Goal: Find contact information: Find contact information

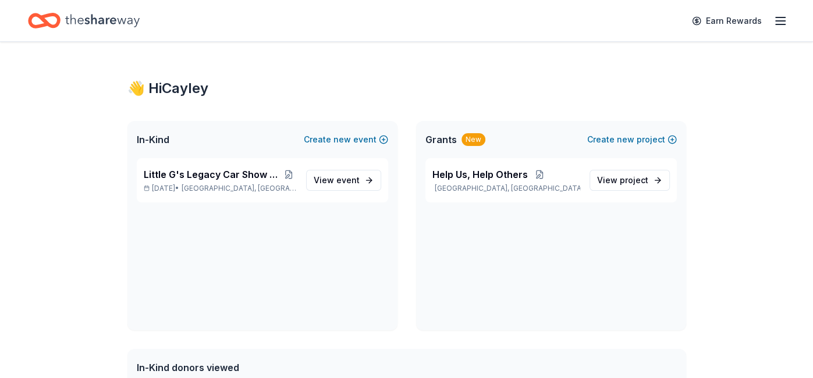
click at [778, 21] on icon "button" at bounding box center [780, 21] width 14 height 14
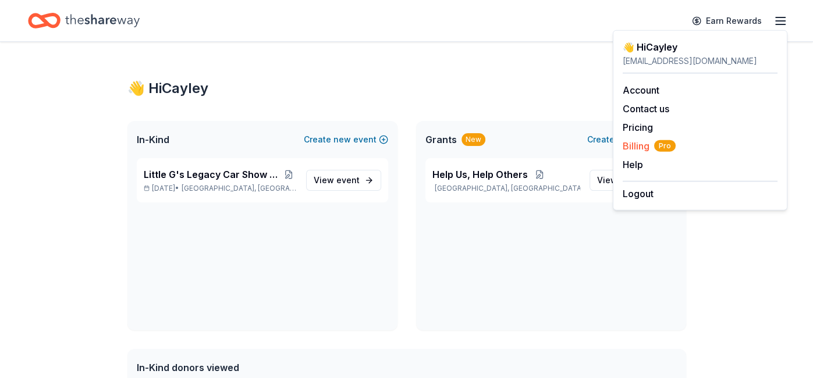
click at [672, 145] on span "Pro" at bounding box center [665, 146] width 22 height 12
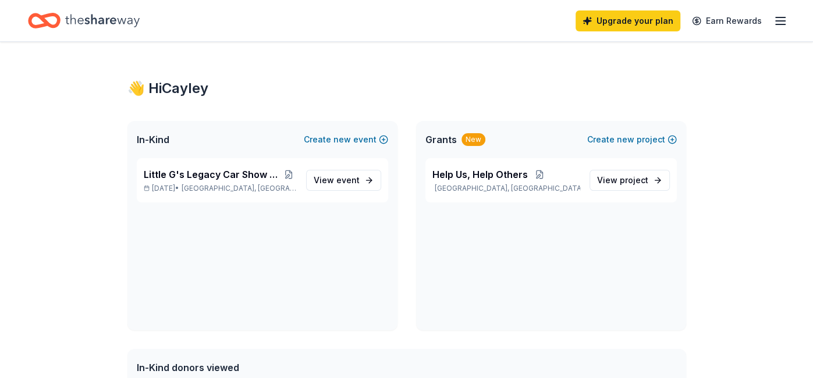
click at [691, 155] on div "👋 Hi [PERSON_NAME] In-Kind Create new event Little G's Legacy Car Show and Fall…" at bounding box center [407, 358] width 596 height 633
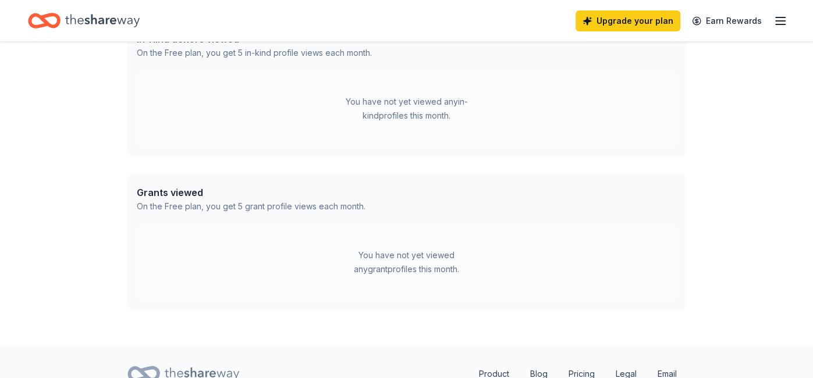
scroll to position [380, 0]
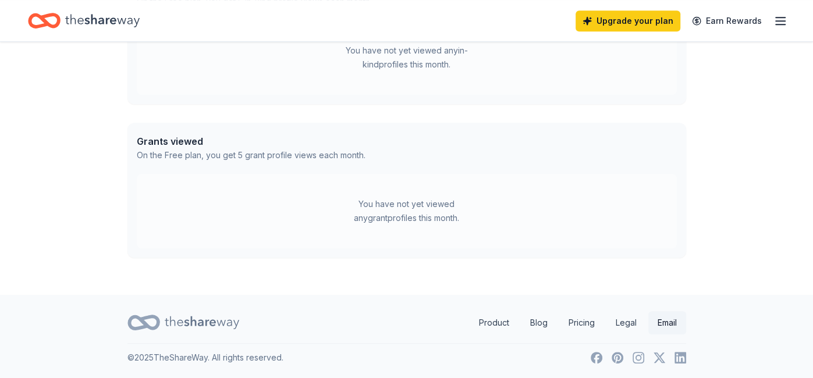
click at [676, 323] on link "Email" at bounding box center [667, 322] width 38 height 23
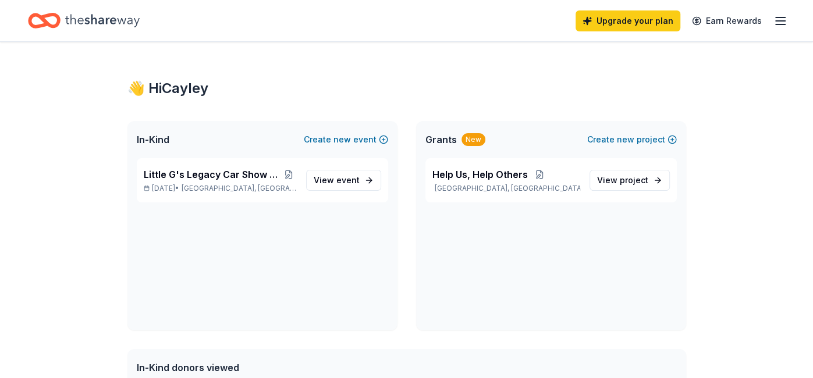
click at [785, 17] on line "button" at bounding box center [780, 17] width 9 height 0
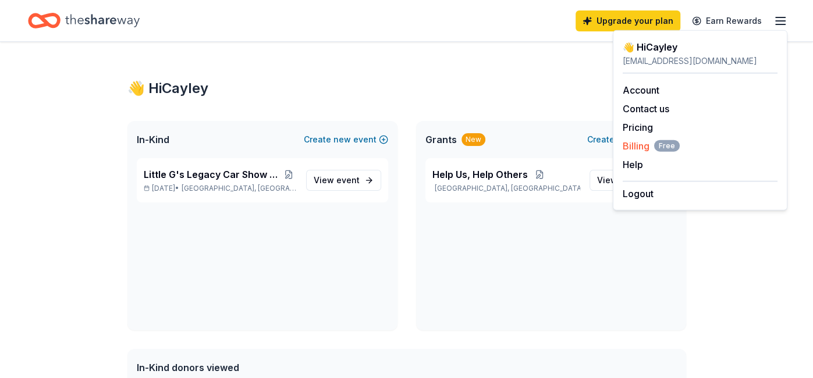
click at [631, 144] on span "Billing Free" at bounding box center [651, 146] width 57 height 14
